Goal: Find specific page/section: Find specific page/section

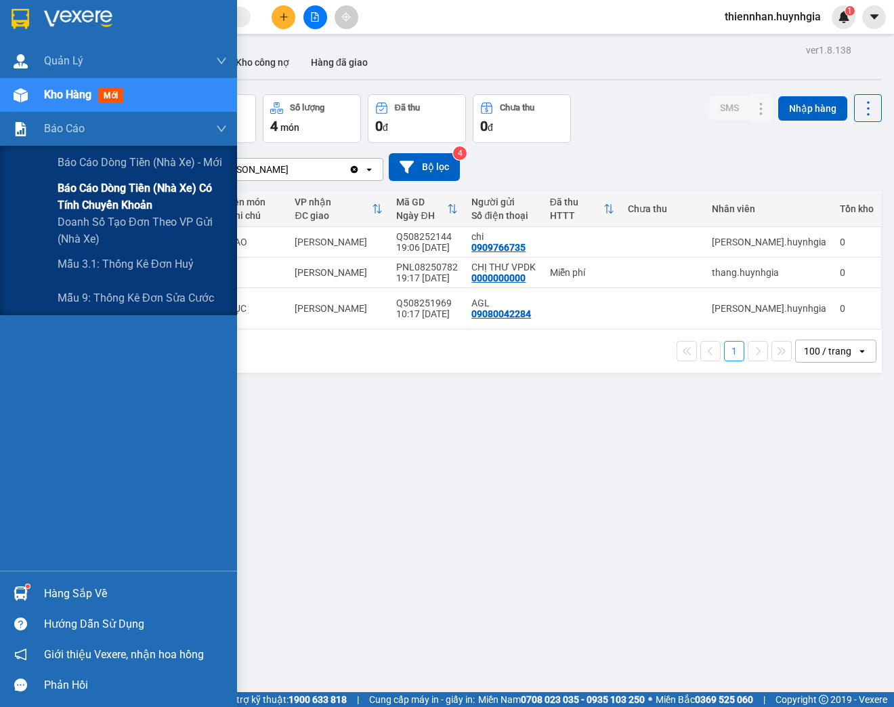
click at [128, 201] on span "Báo cáo dòng tiền (nhà xe) có tính chuyển khoản" at bounding box center [142, 197] width 169 height 34
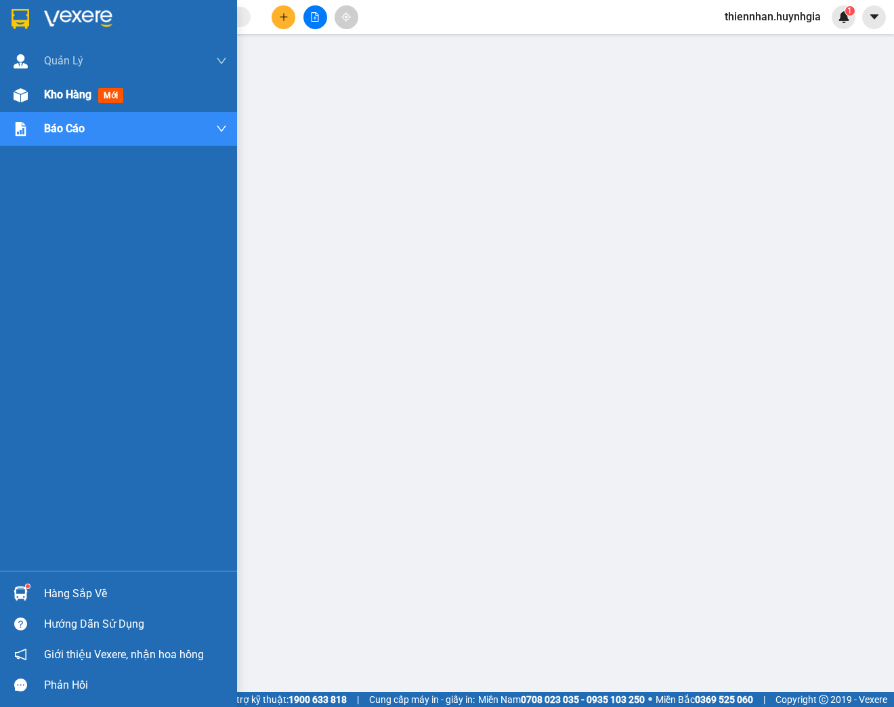
click at [35, 100] on div "Kho hàng mới" at bounding box center [118, 95] width 237 height 34
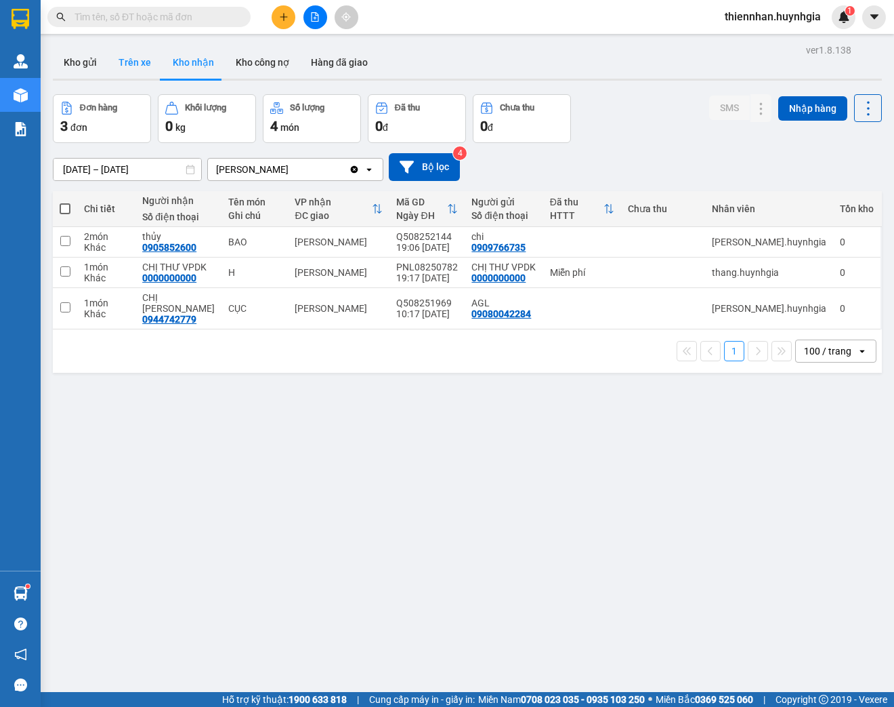
click at [148, 59] on button "Trên xe" at bounding box center [135, 62] width 54 height 33
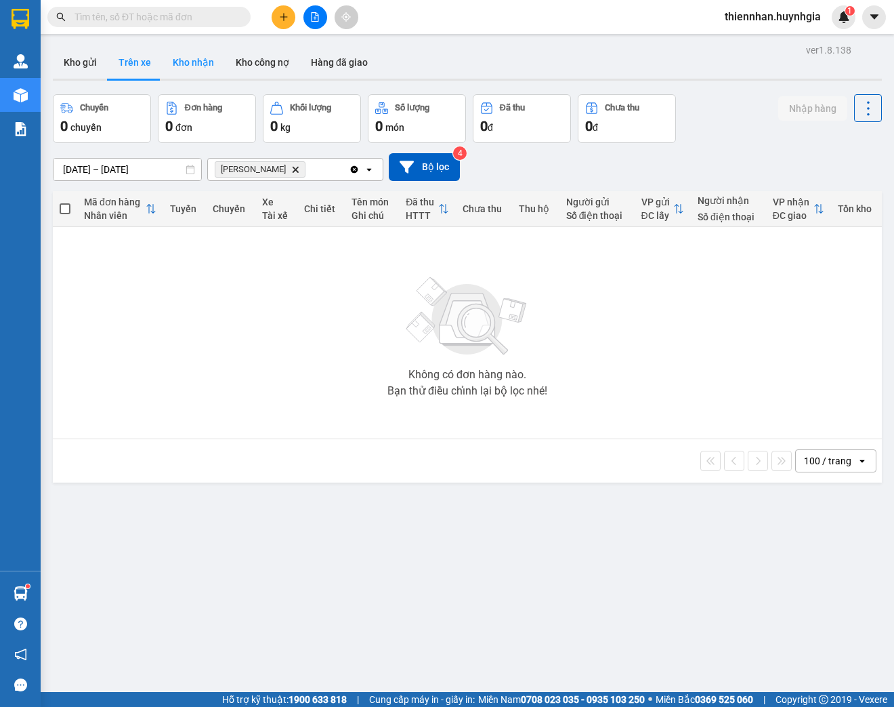
click at [189, 64] on button "Kho nhận" at bounding box center [193, 62] width 63 height 33
type input "[DATE] – [DATE]"
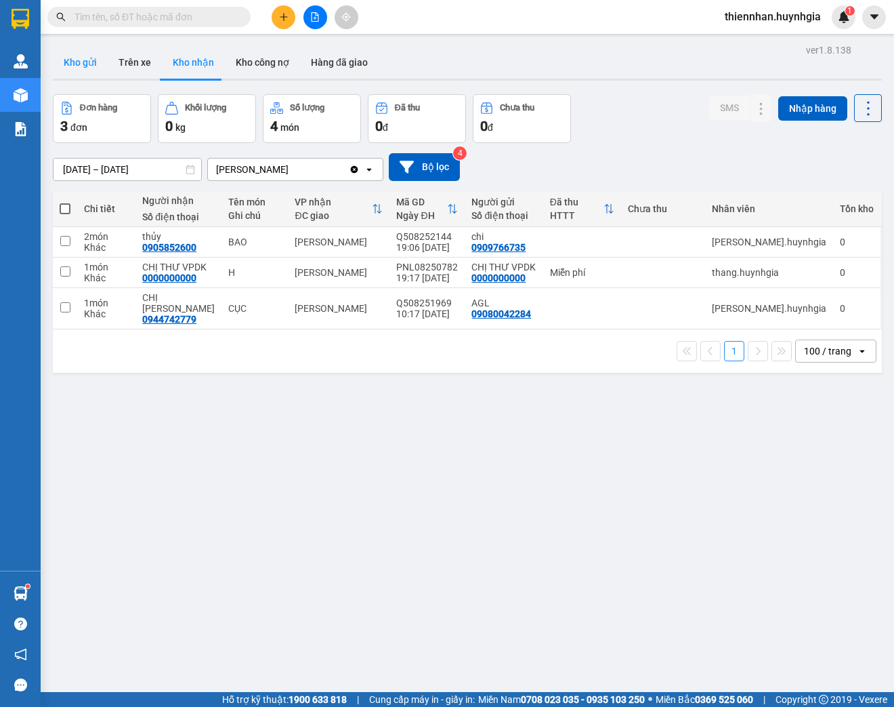
click at [84, 53] on button "Kho gửi" at bounding box center [80, 62] width 55 height 33
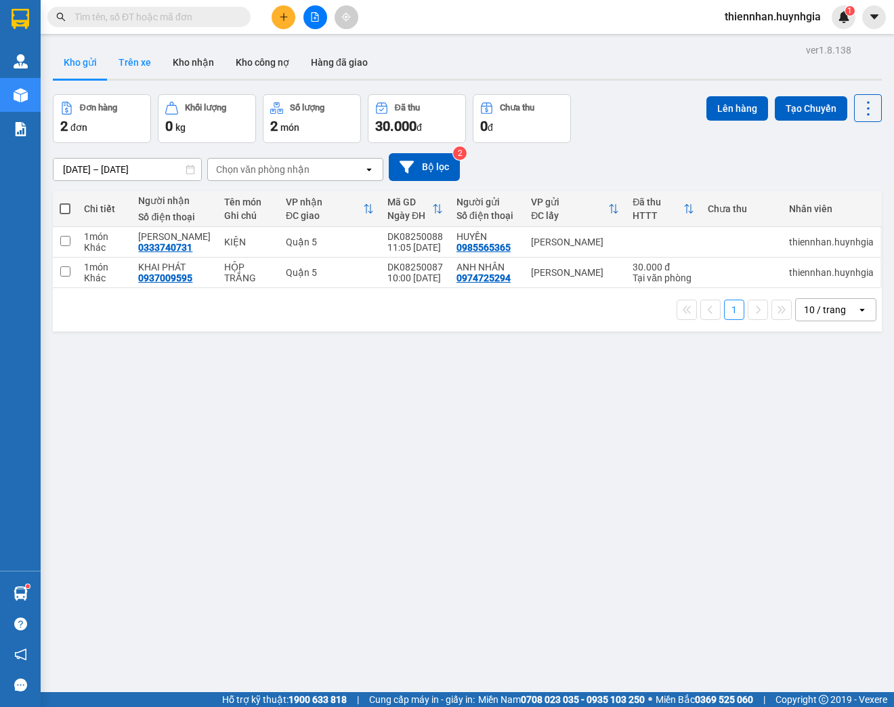
click at [141, 66] on button "Trên xe" at bounding box center [135, 62] width 54 height 33
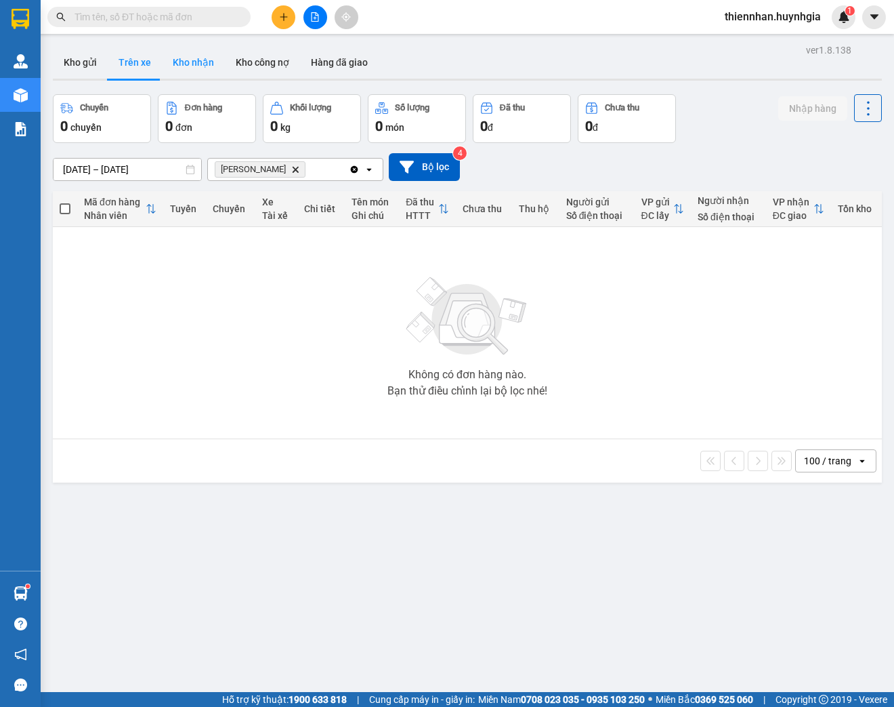
click at [203, 68] on button "Kho nhận" at bounding box center [193, 62] width 63 height 33
type input "[DATE] – [DATE]"
